Goal: Task Accomplishment & Management: Complete application form

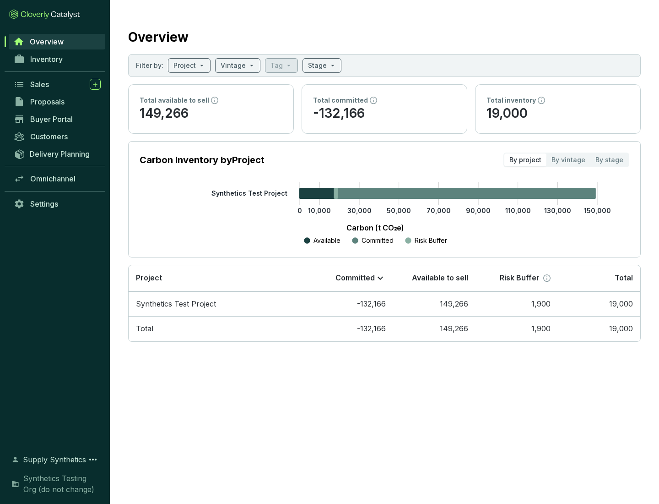
click at [57, 102] on span "Proposals" at bounding box center [47, 101] width 34 height 9
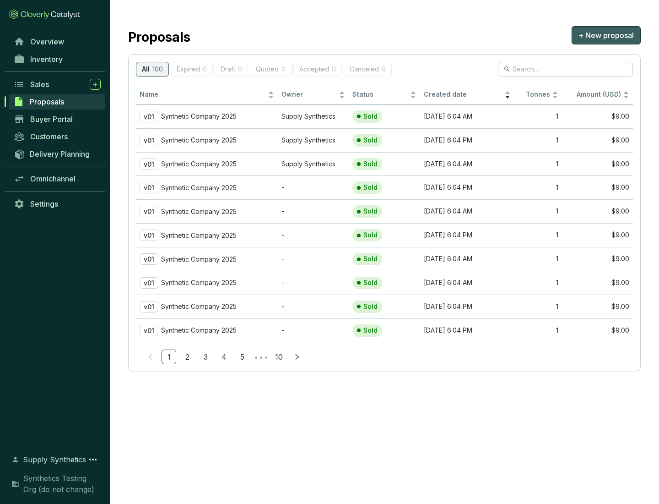
click at [606, 35] on span "+ New proposal" at bounding box center [606, 35] width 55 height 11
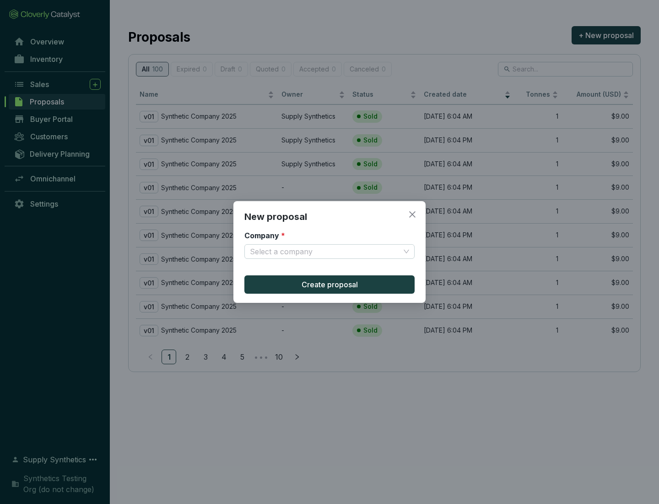
click at [325, 251] on input "Company *" at bounding box center [325, 251] width 150 height 14
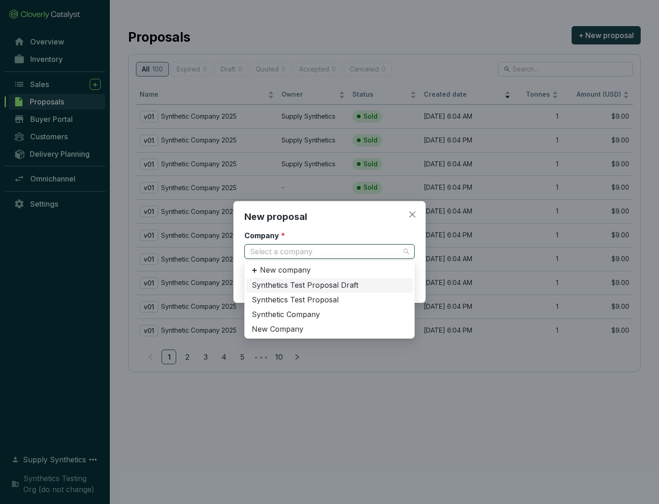
click at [330, 314] on div "Synthetic Company" at bounding box center [330, 314] width 156 height 10
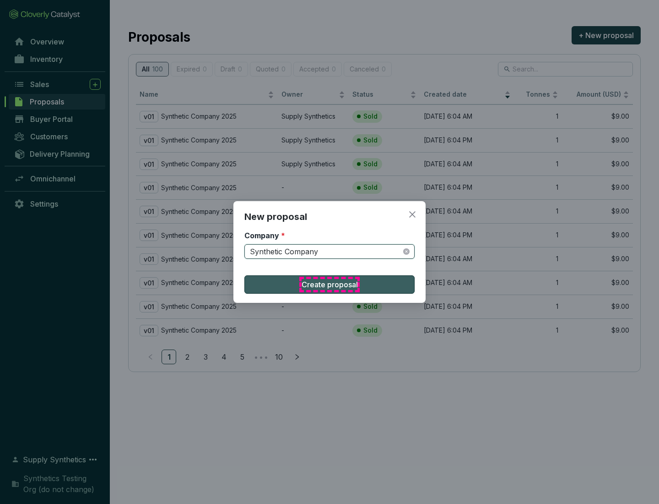
click at [330, 284] on span "Create proposal" at bounding box center [330, 284] width 56 height 11
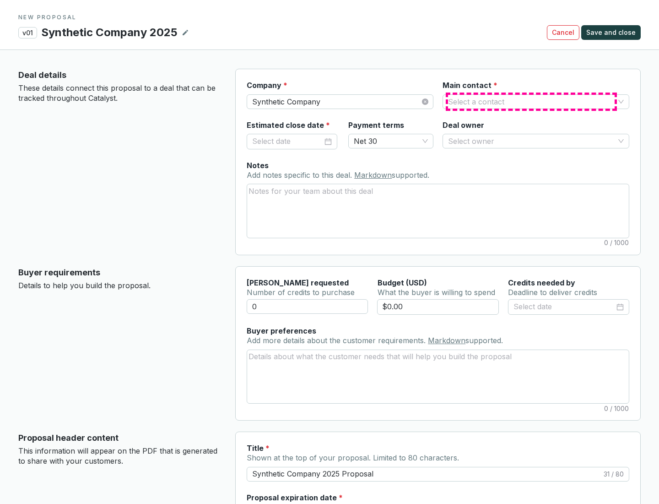
click at [532, 101] on input "Main contact *" at bounding box center [531, 102] width 167 height 14
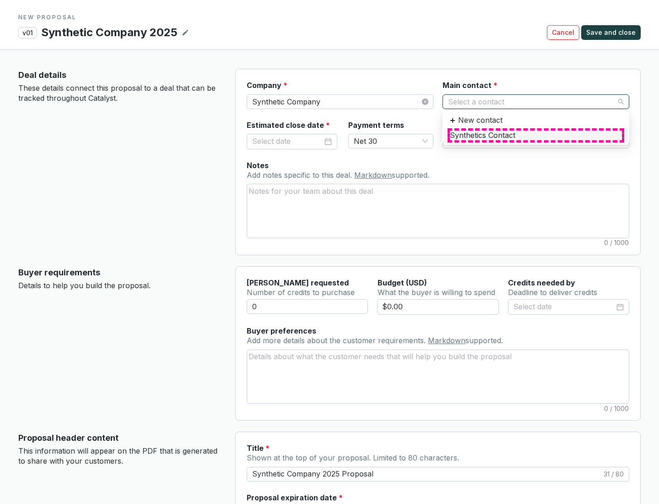
click at [536, 135] on div "Synthetics Contact" at bounding box center [536, 135] width 172 height 10
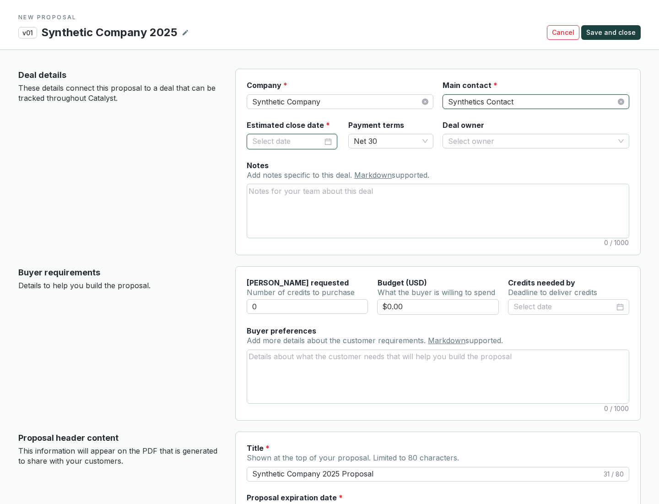
click at [288, 141] on input "Estimated close date *" at bounding box center [287, 142] width 71 height 12
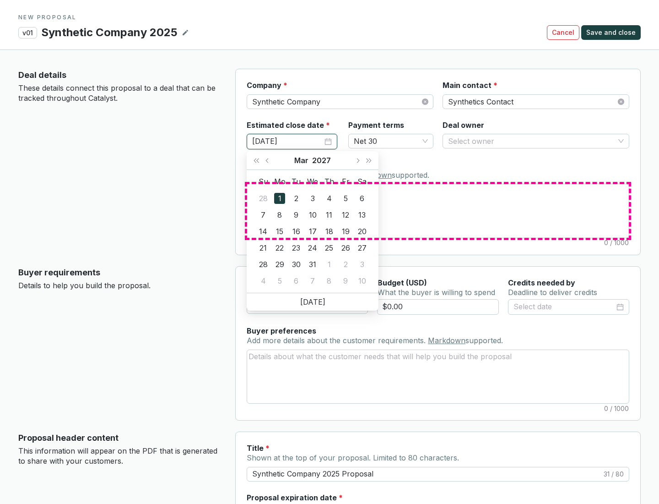
type input "[DATE]"
click at [438, 211] on textarea "Notes Add notes specific to this deal. Markdown supported." at bounding box center [438, 210] width 382 height 53
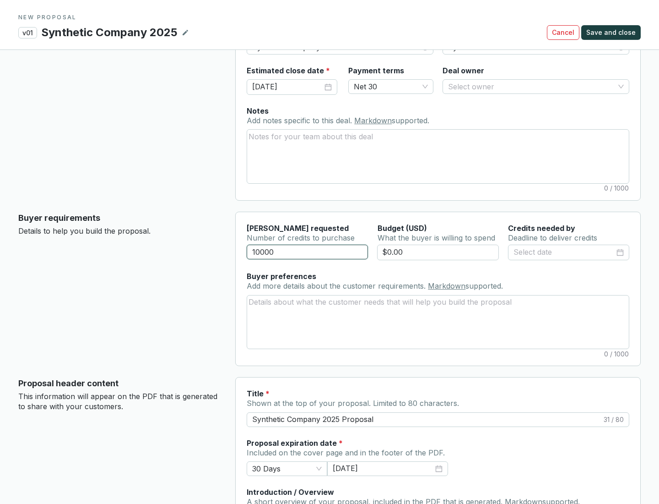
scroll to position [55, 0]
type input "10000"
type input "$0.00"
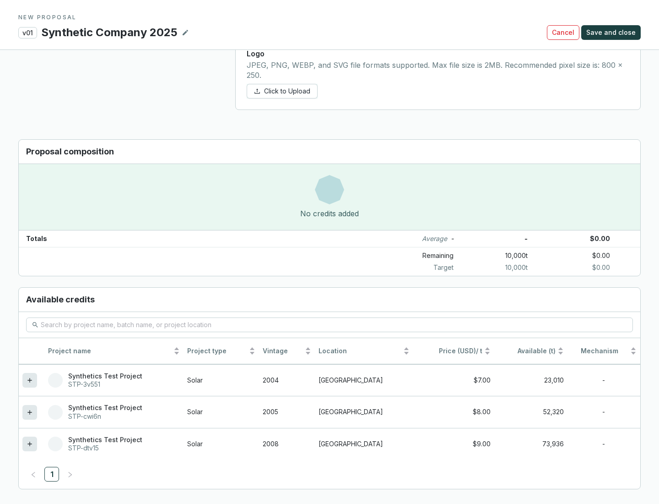
click at [30, 444] on icon at bounding box center [29, 443] width 4 height 4
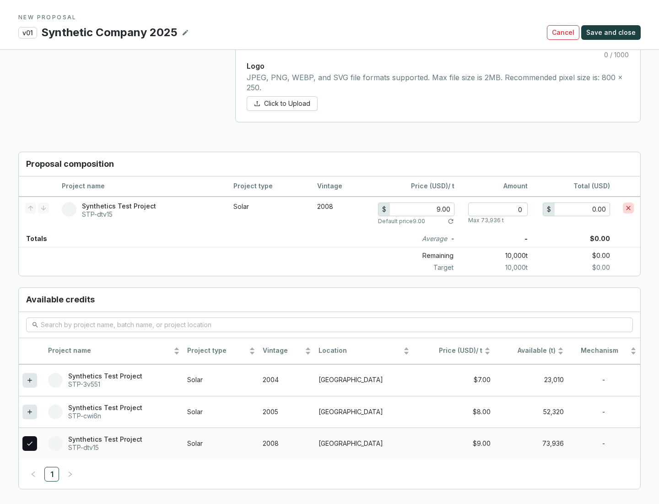
scroll to position [526, 0]
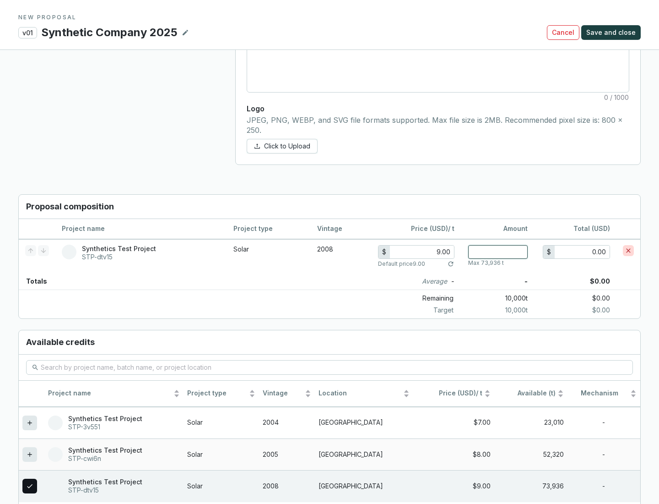
type input "1"
type input "9.00"
type input "1"
click at [613, 33] on span "Save and close" at bounding box center [610, 32] width 49 height 9
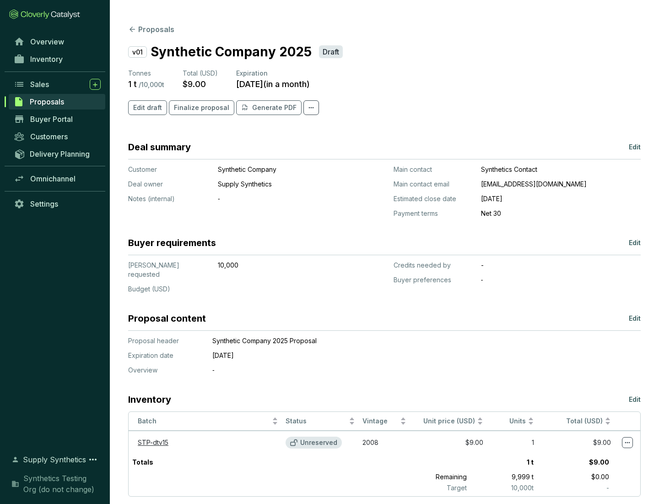
click at [199, 108] on span "Finalize proposal" at bounding box center [201, 107] width 55 height 9
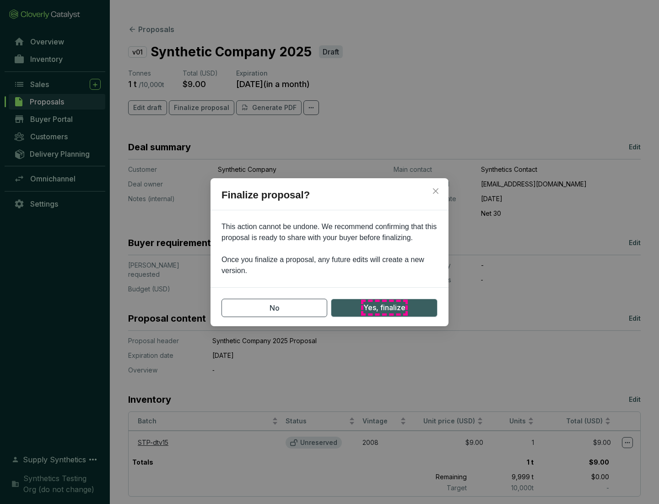
click at [384, 307] on span "Yes, finalize" at bounding box center [384, 307] width 42 height 11
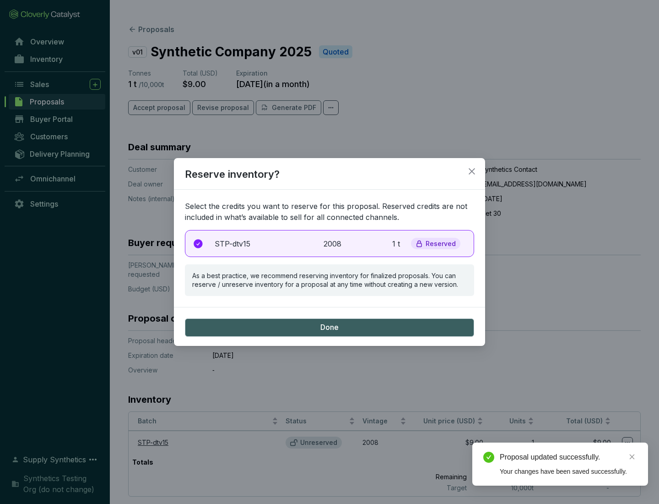
click at [330, 243] on p "2008" at bounding box center [334, 243] width 20 height 11
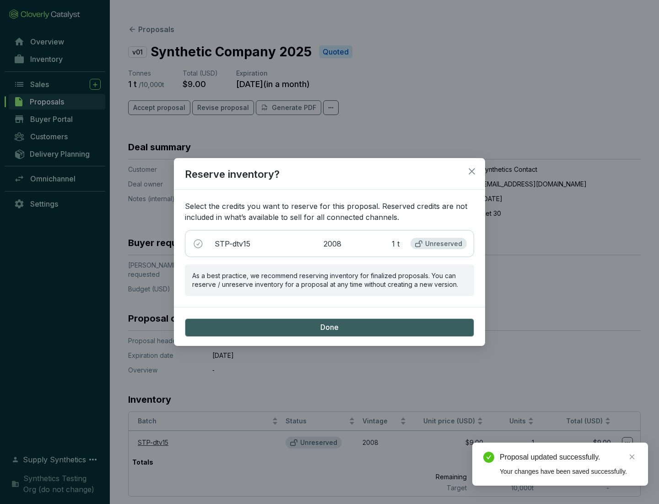
click at [330, 327] on span "Done" at bounding box center [329, 327] width 18 height 10
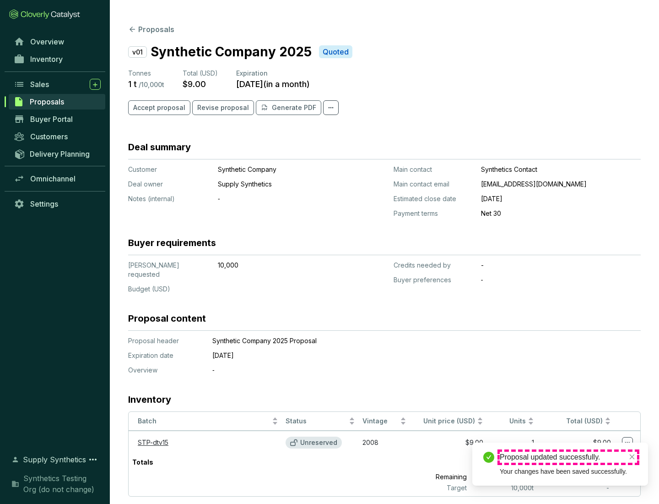
click at [569, 457] on div "Proposal updated successfully." at bounding box center [568, 456] width 137 height 11
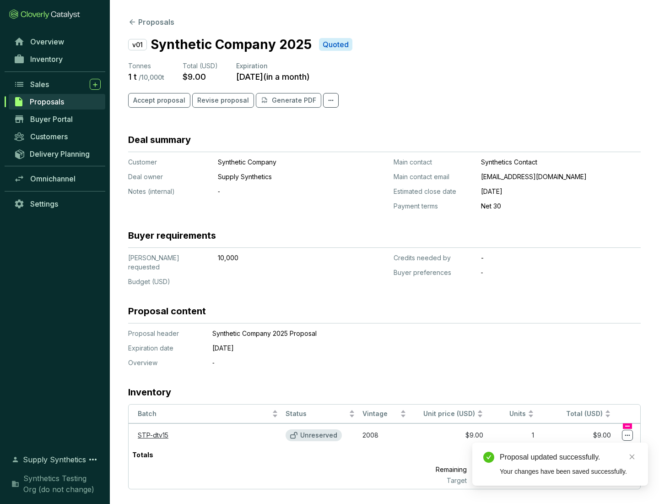
click at [628, 434] on icon at bounding box center [627, 434] width 5 height 1
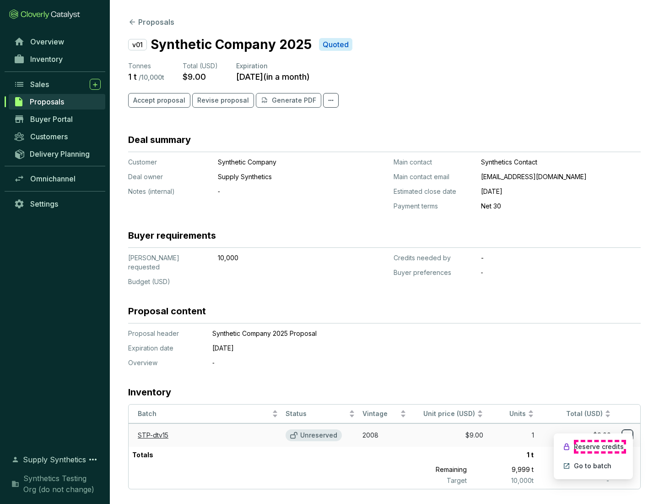
click at [600, 446] on p "Reserve credits" at bounding box center [599, 446] width 50 height 9
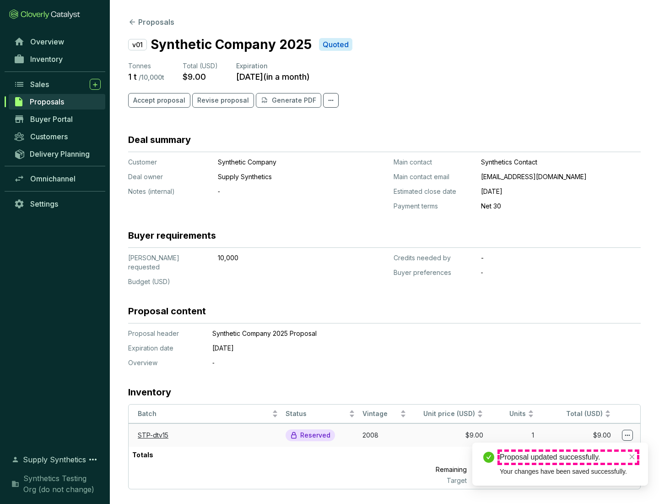
click at [569, 457] on div "Proposal updated successfully." at bounding box center [568, 456] width 137 height 11
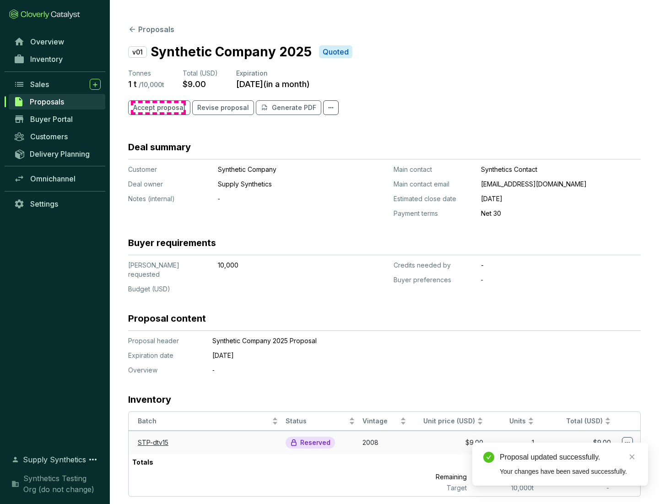
click at [158, 108] on span "Accept proposal" at bounding box center [159, 107] width 52 height 9
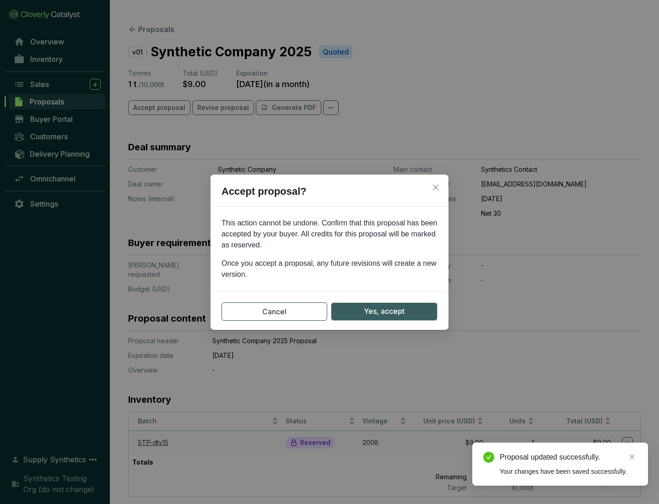
click at [384, 311] on span "Yes, accept" at bounding box center [384, 310] width 41 height 11
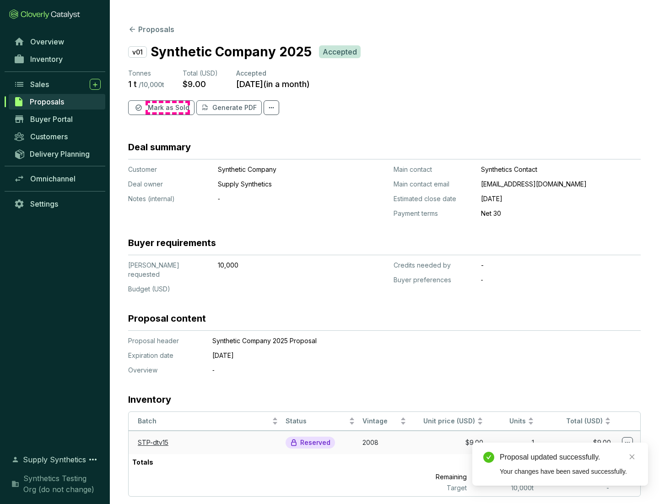
click at [168, 108] on span "Mark as Sold" at bounding box center [169, 107] width 42 height 9
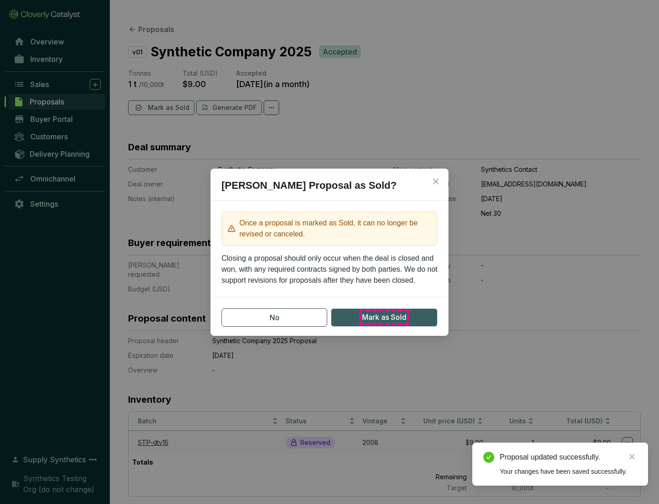
click at [384, 317] on span "Mark as Sold" at bounding box center [384, 316] width 44 height 11
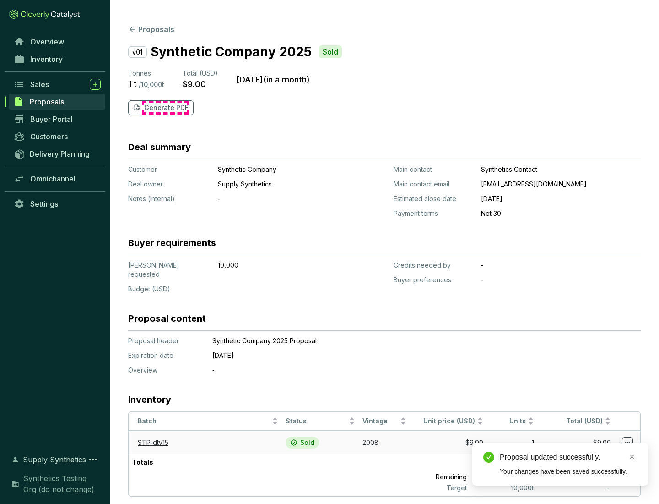
click at [165, 108] on p "Generate PDF" at bounding box center [166, 107] width 44 height 9
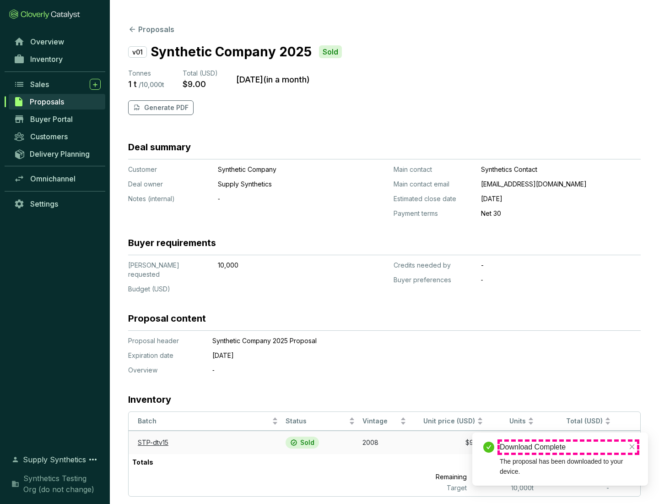
click at [569, 447] on div "Download Complete" at bounding box center [568, 446] width 137 height 11
